Goal: Task Accomplishment & Management: Use online tool/utility

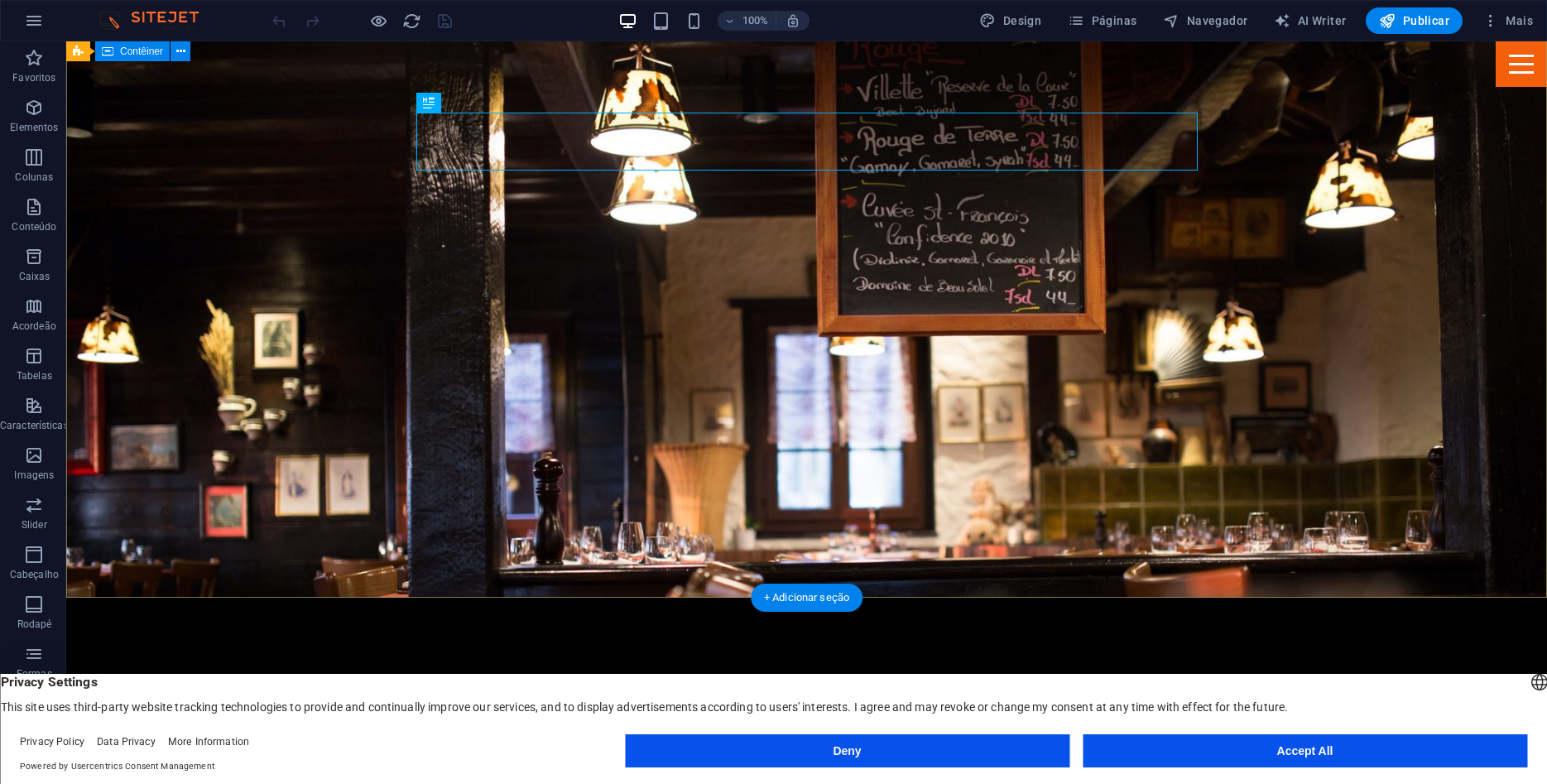
scroll to position [253, 0]
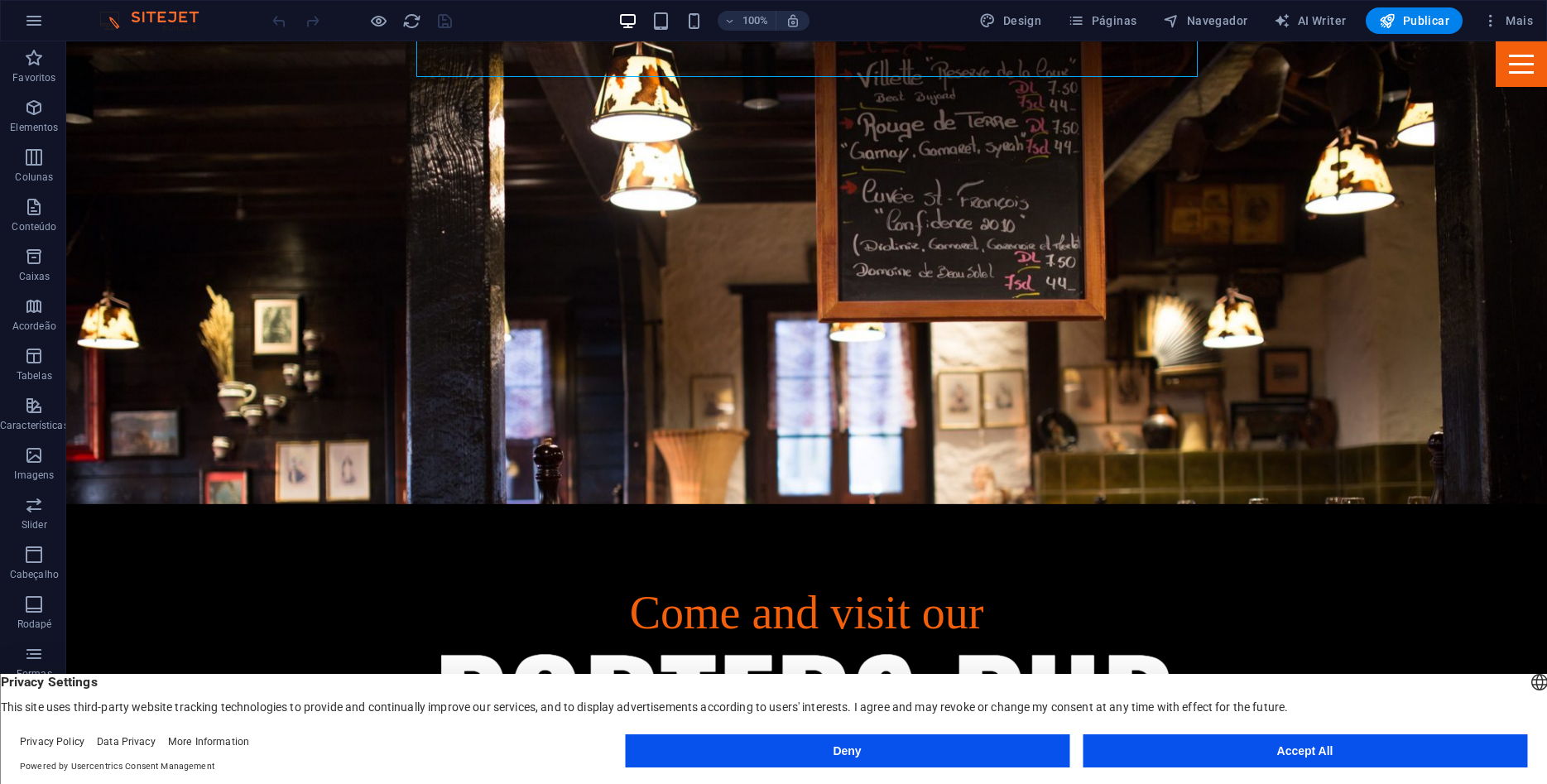
click at [1186, 745] on button "Accept All" at bounding box center [1305, 750] width 445 height 33
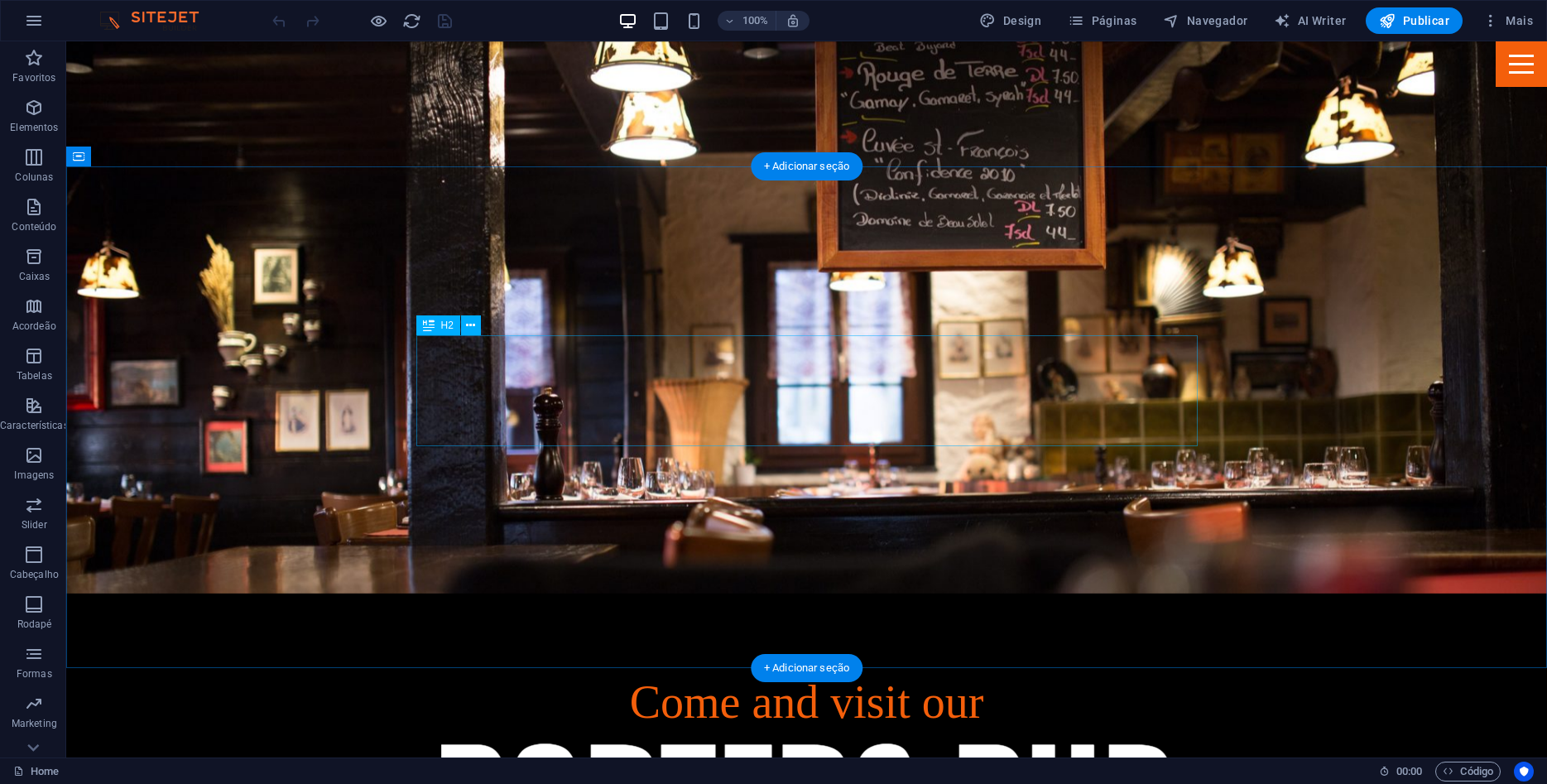
scroll to position [84, 0]
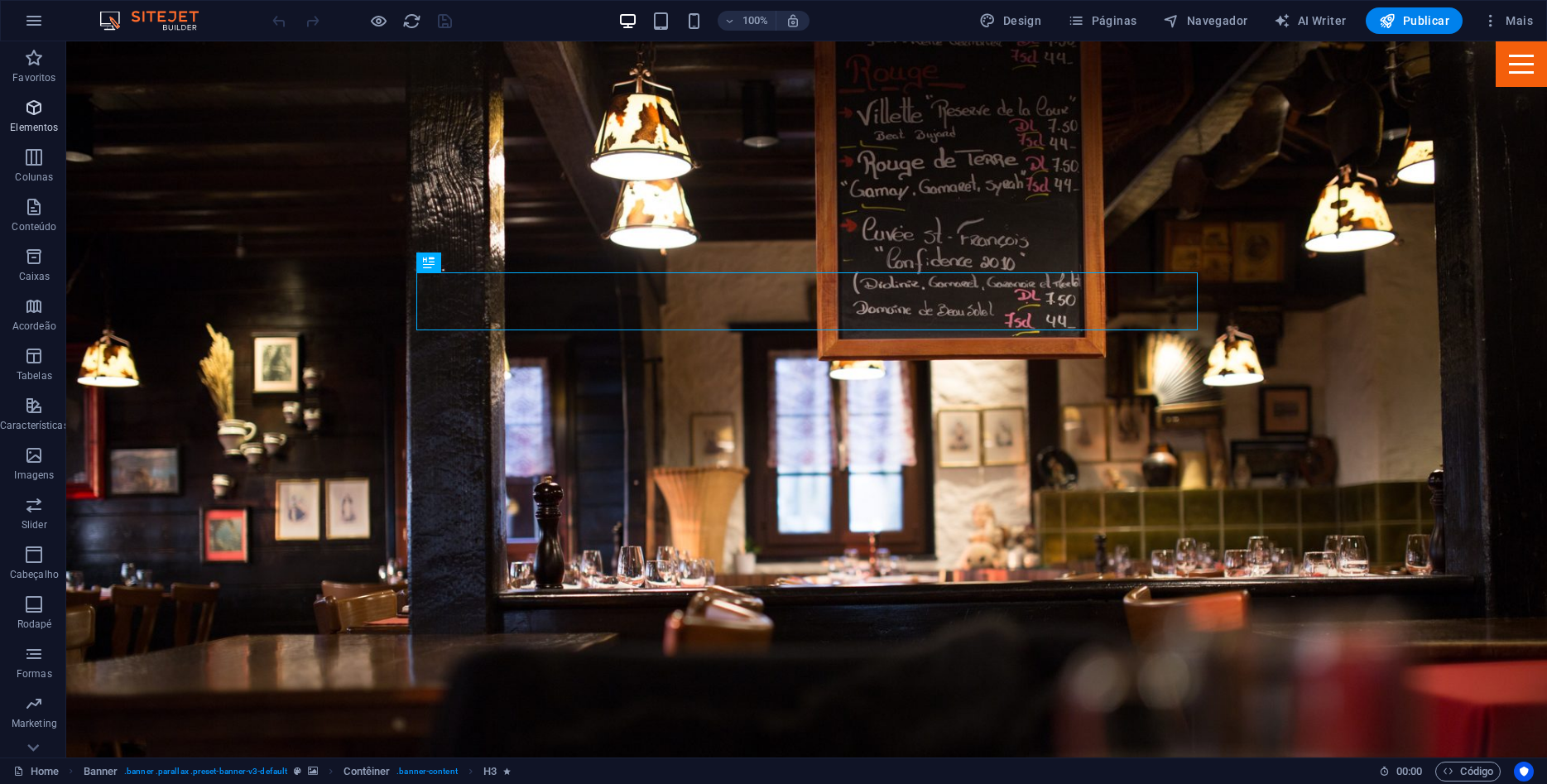
click at [35, 119] on span "Elementos" at bounding box center [34, 118] width 68 height 40
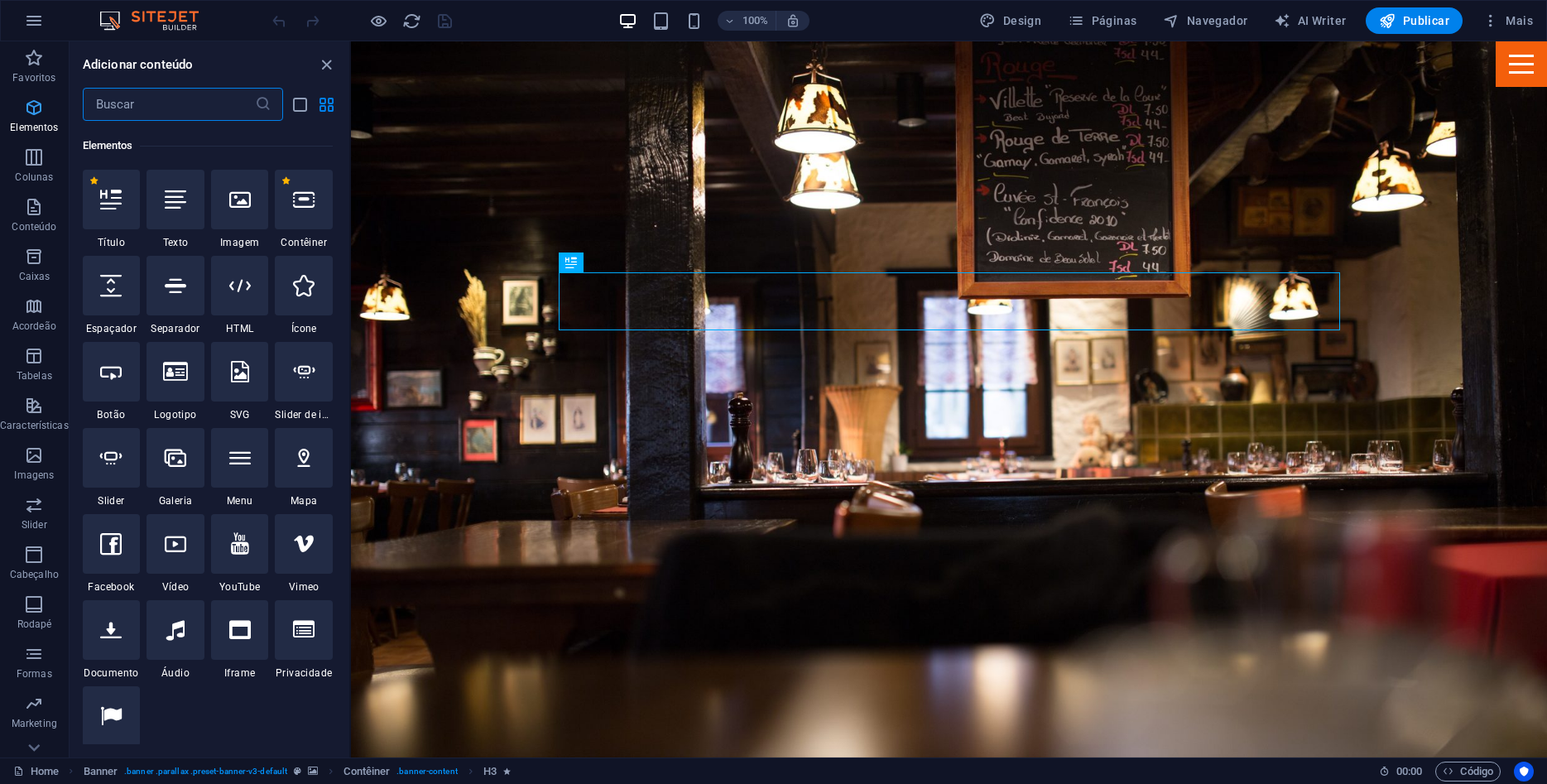
scroll to position [176, 0]
click at [119, 200] on icon at bounding box center [111, 198] width 22 height 22
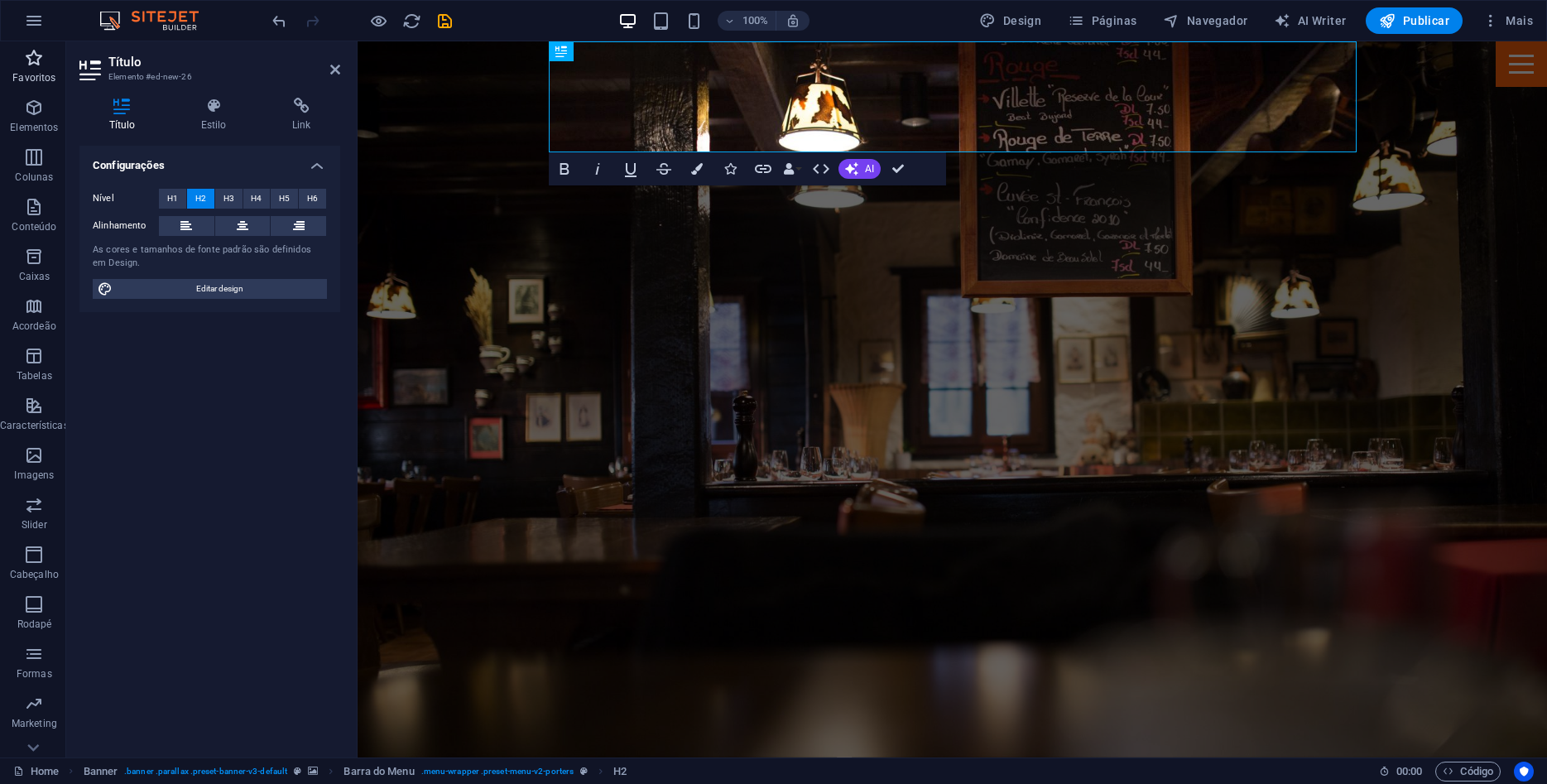
click at [16, 64] on span "Favoritos" at bounding box center [34, 68] width 68 height 40
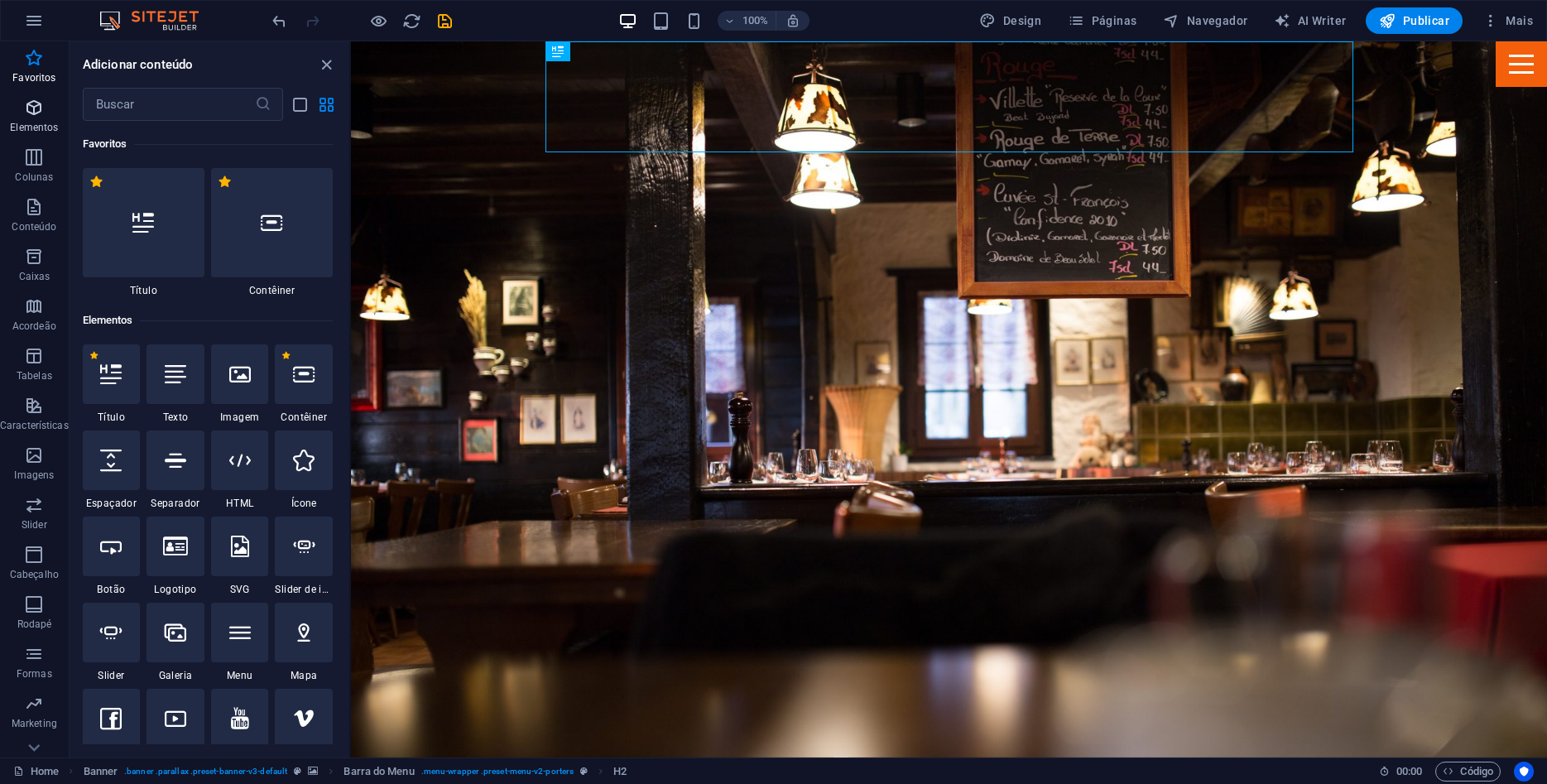
click at [40, 112] on icon "button" at bounding box center [34, 108] width 20 height 20
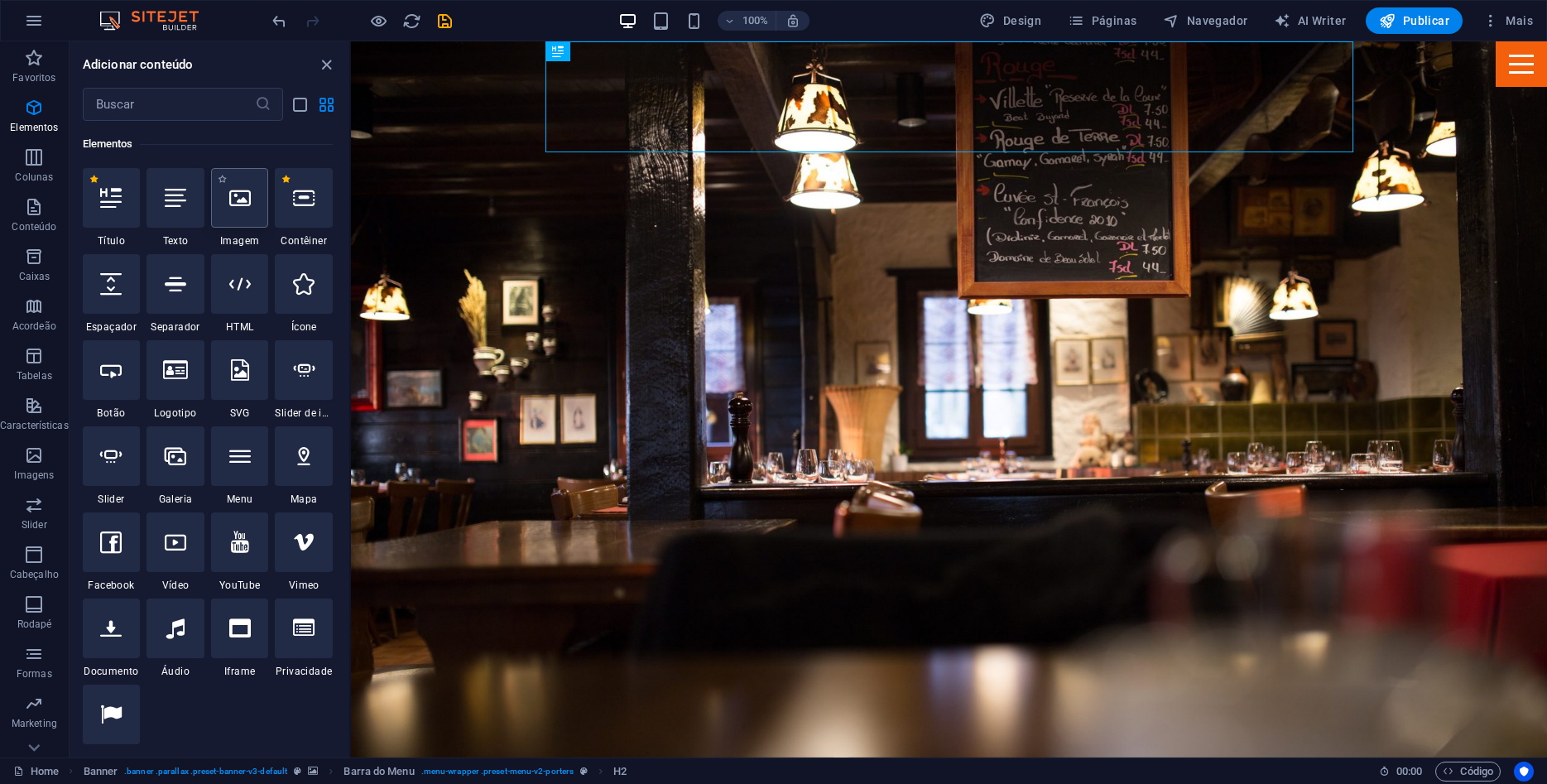
click at [253, 197] on div at bounding box center [239, 197] width 58 height 59
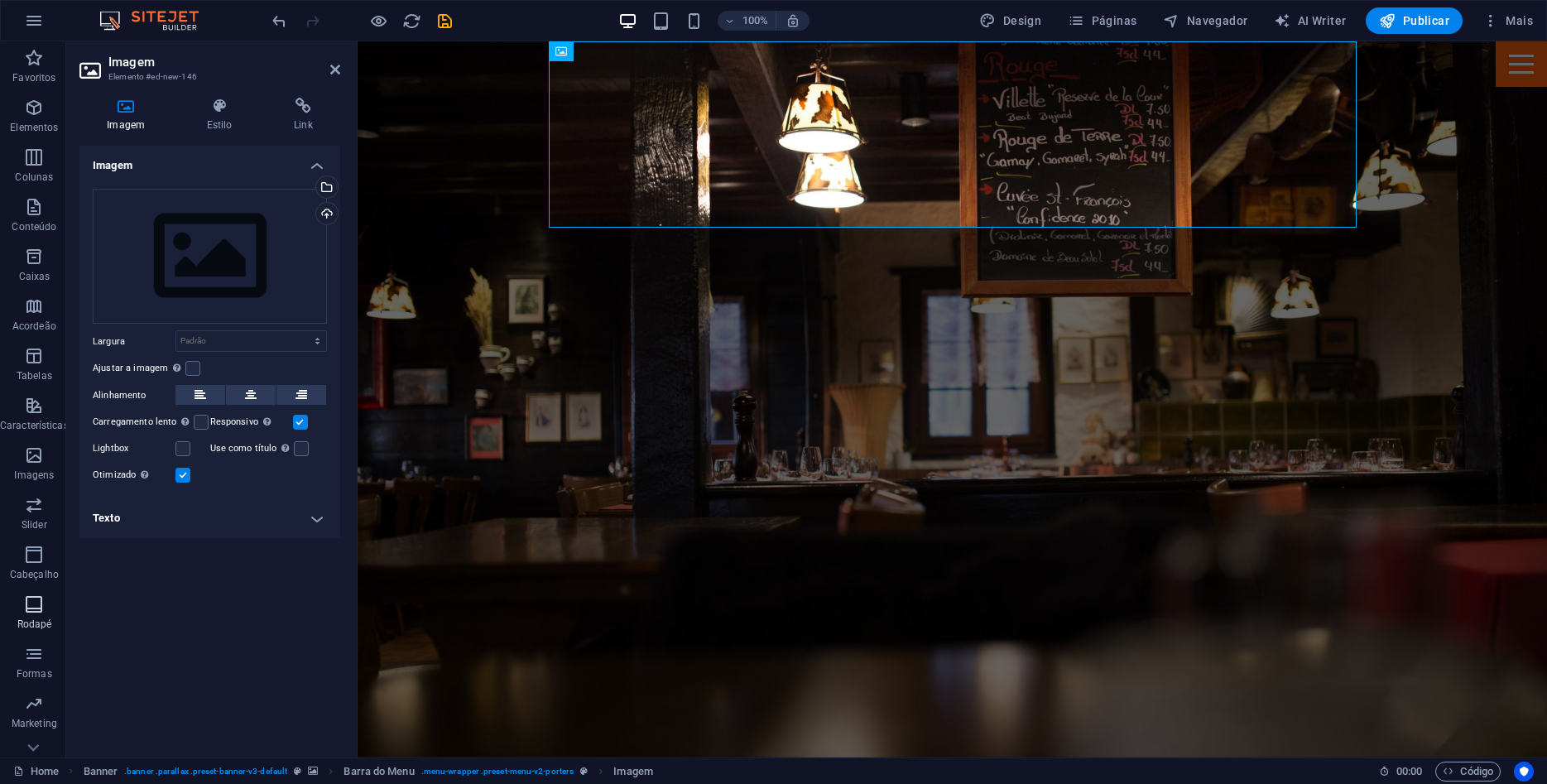
click at [40, 607] on icon "button" at bounding box center [34, 604] width 20 height 20
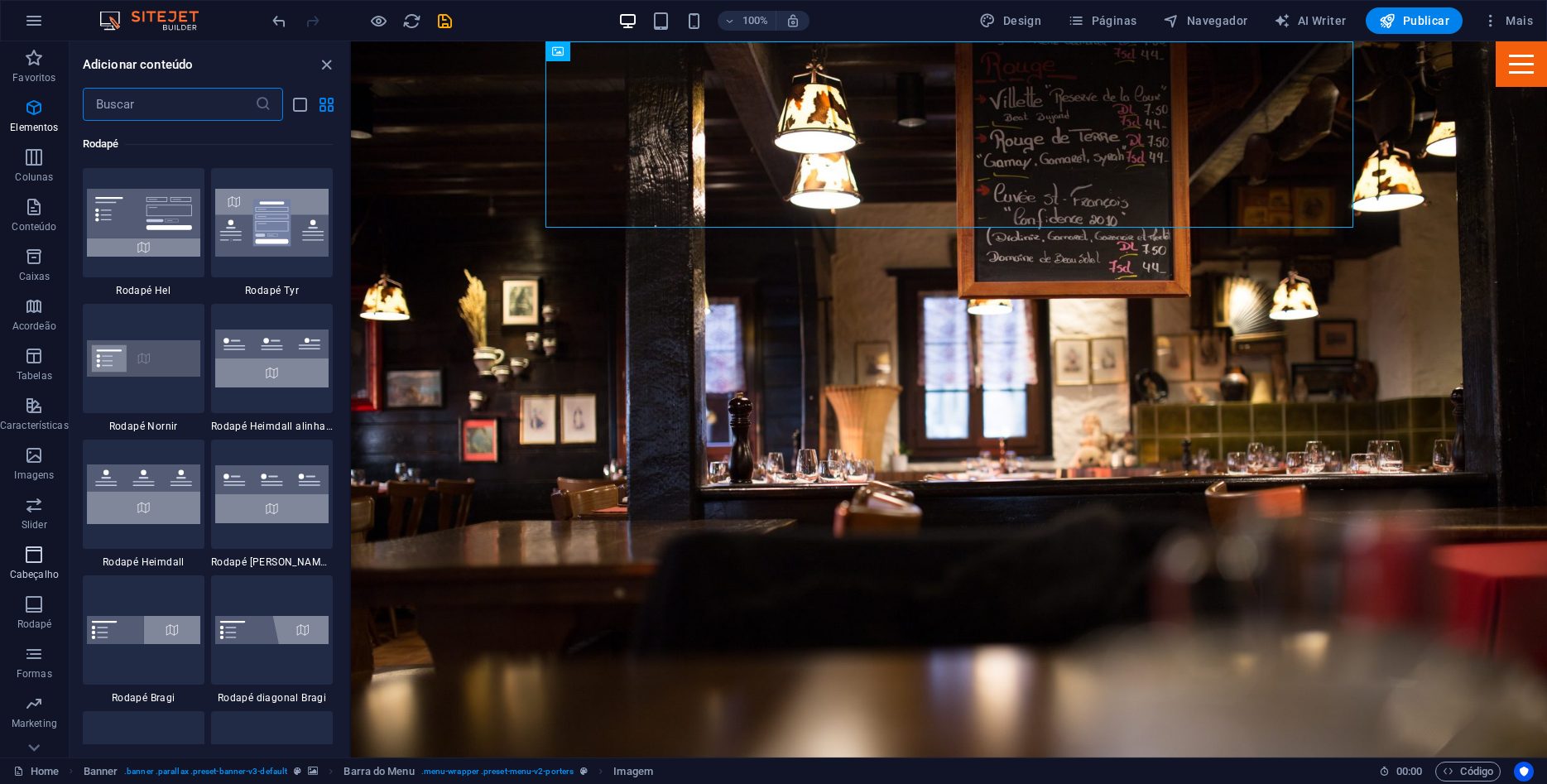
click at [30, 560] on icon "button" at bounding box center [34, 555] width 20 height 20
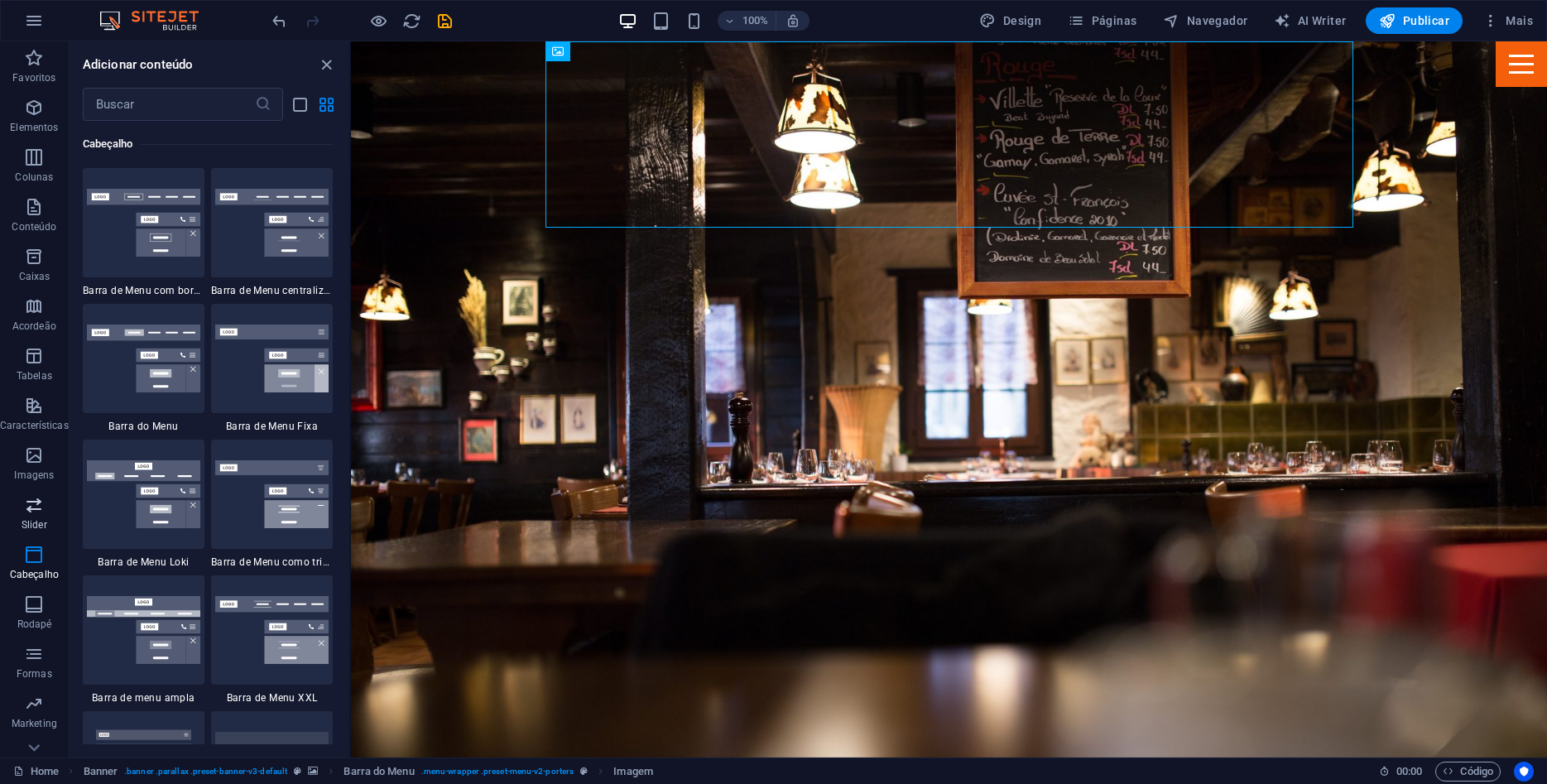
click at [24, 502] on icon "button" at bounding box center [34, 505] width 20 height 20
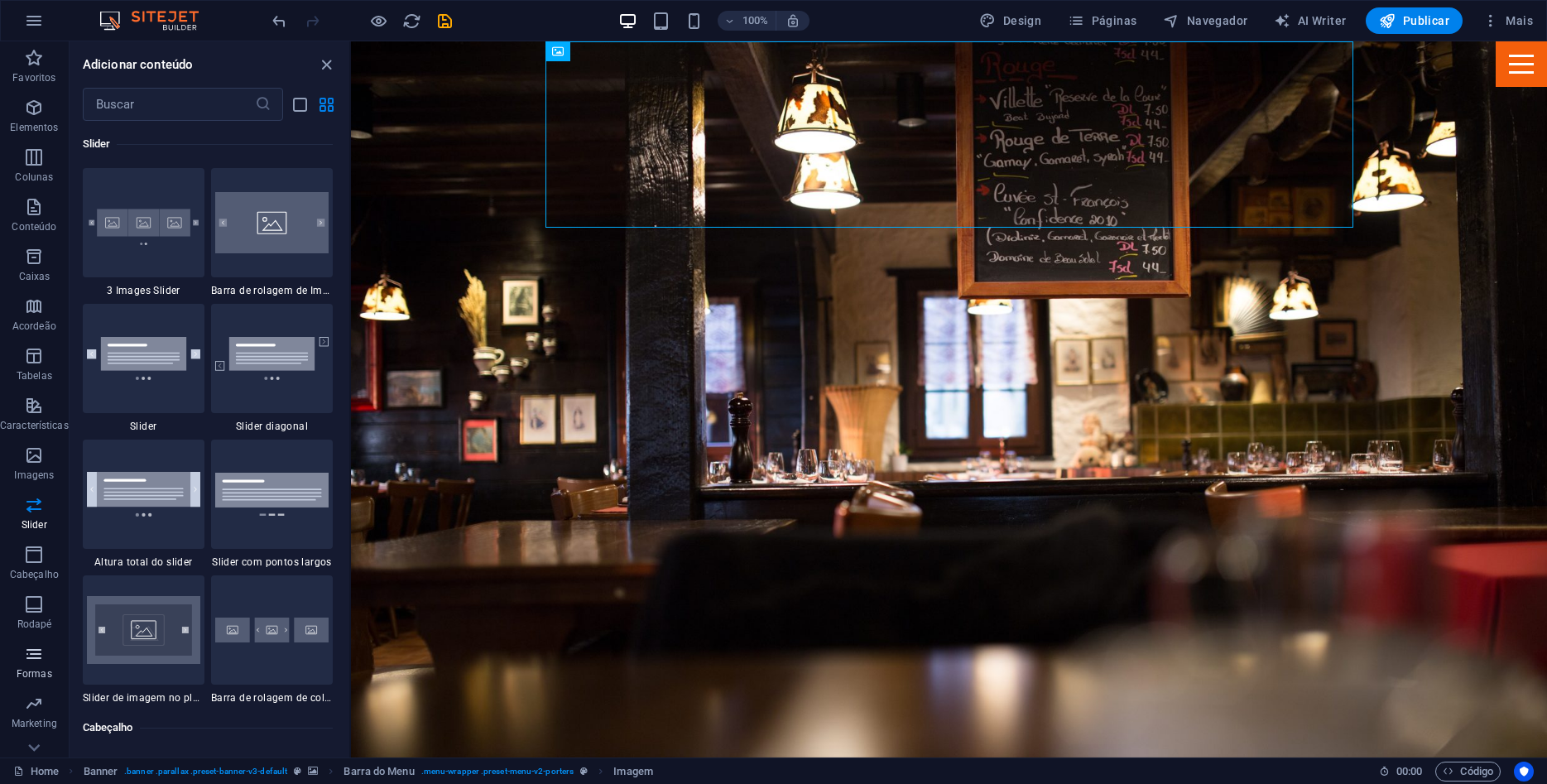
scroll to position [29, 0]
click at [1493, 26] on icon "button" at bounding box center [1491, 21] width 16 height 16
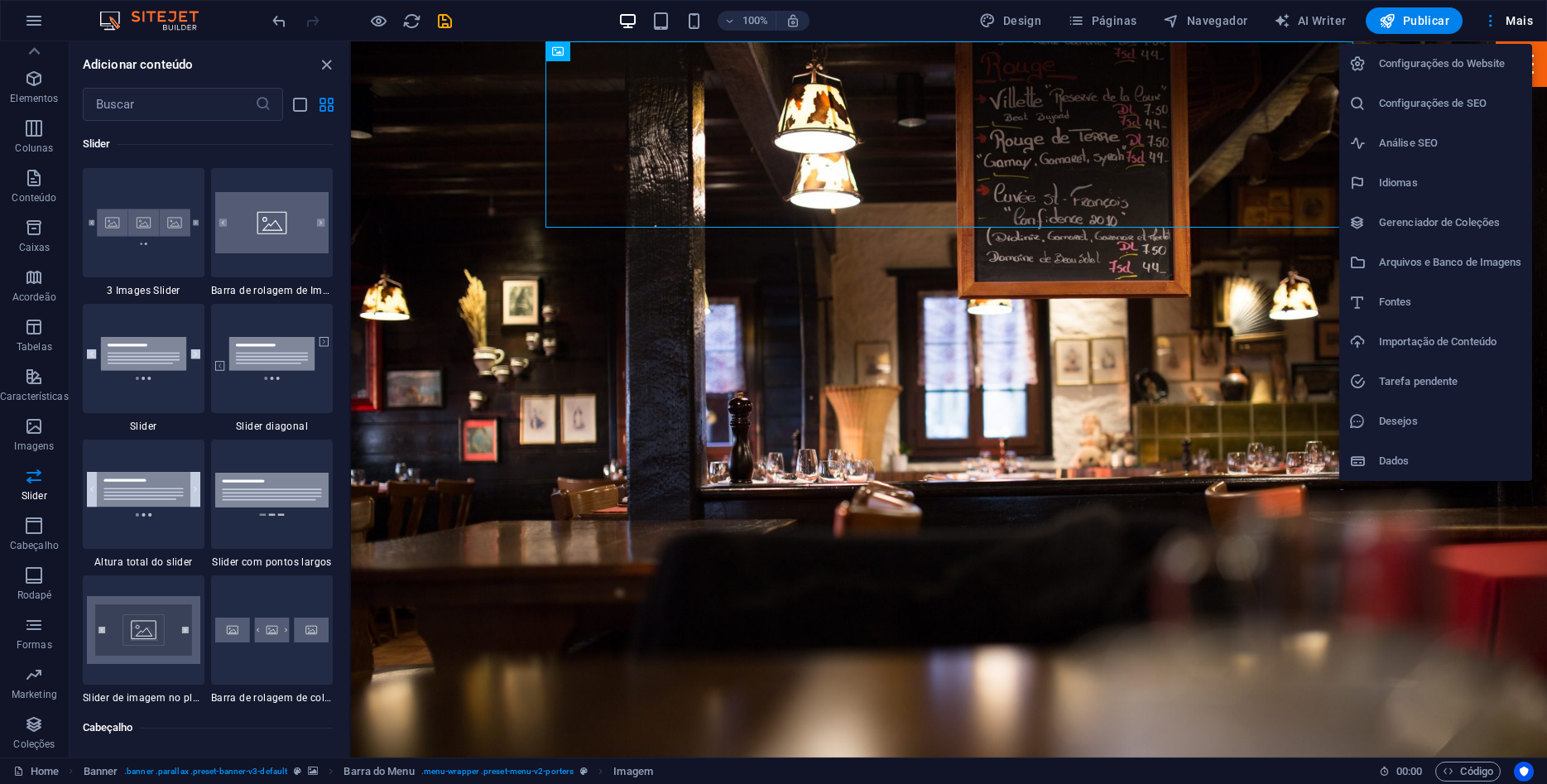
click at [1466, 67] on h6 "Configurações do Website" at bounding box center [1450, 64] width 143 height 20
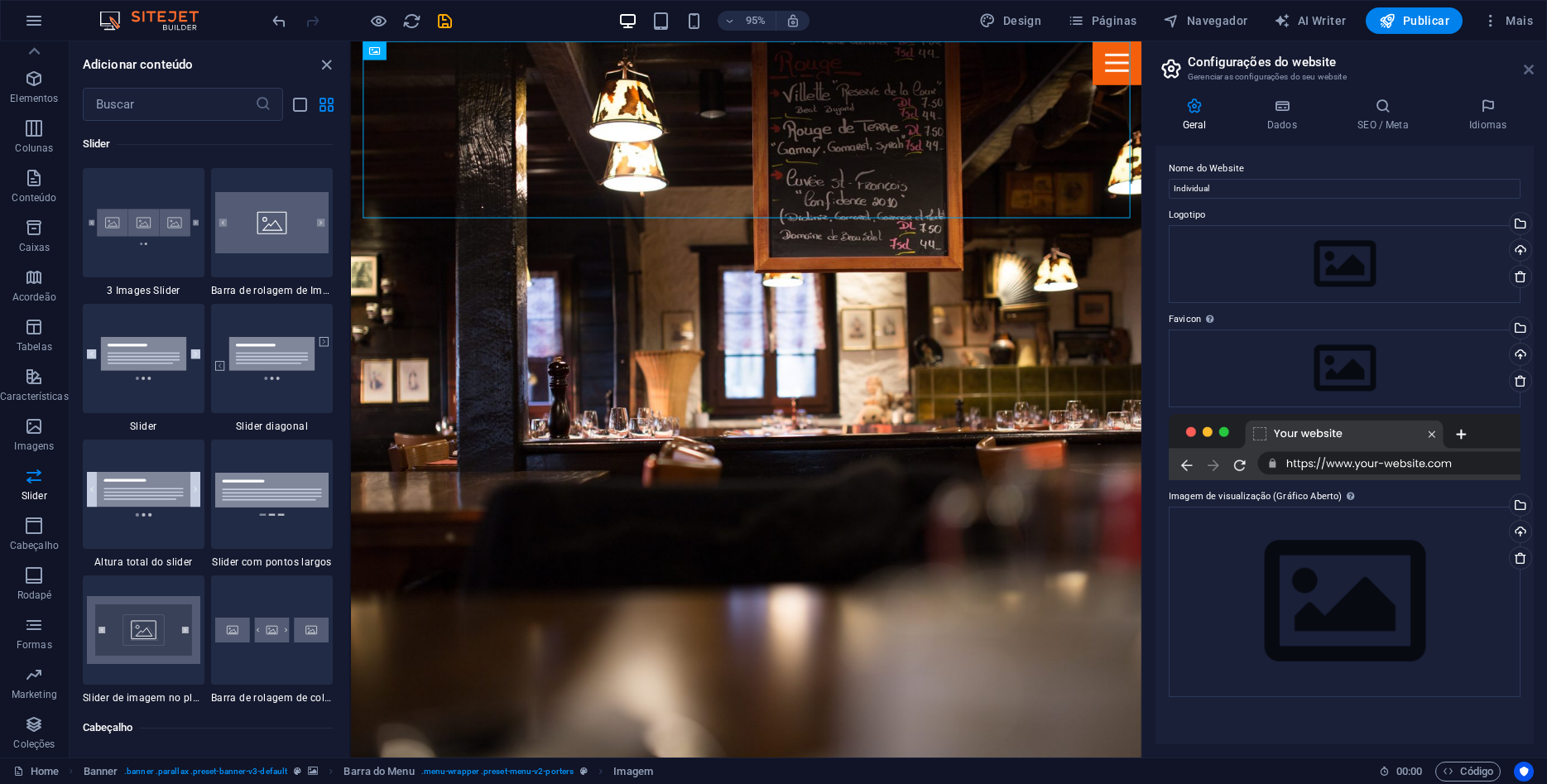
click at [1525, 72] on icon at bounding box center [1529, 69] width 10 height 14
